Goal: Find specific page/section: Find specific page/section

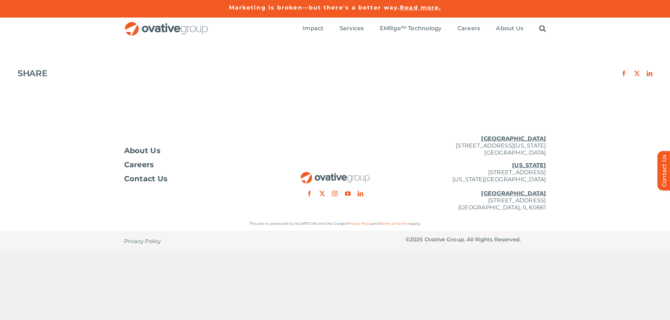
click at [178, 31] on img "OG_Full_horizontal_RGB" at bounding box center [166, 29] width 84 height 14
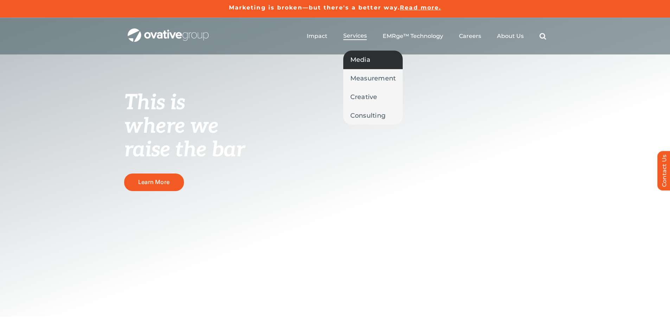
click at [358, 58] on span "Media" at bounding box center [360, 60] width 20 height 10
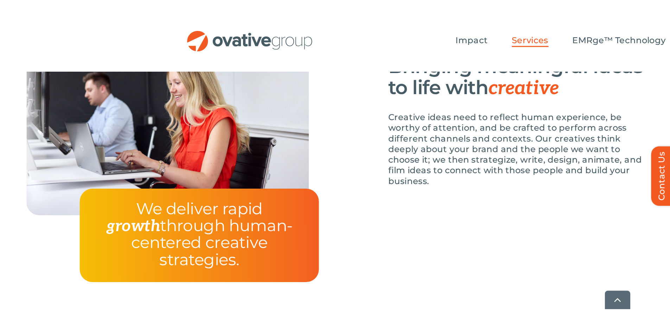
scroll to position [1266, 0]
